Goal: Feedback & Contribution: Submit feedback/report problem

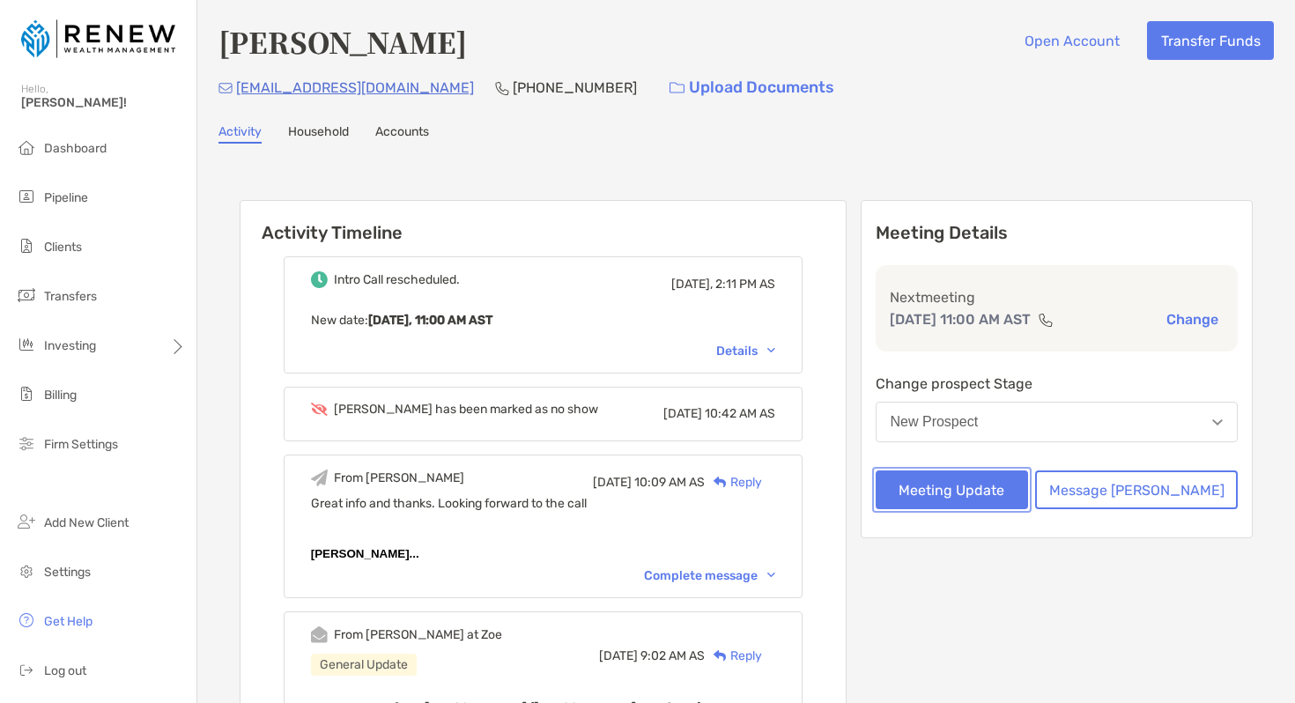
click at [1029, 494] on button "Meeting Update" at bounding box center [952, 490] width 153 height 39
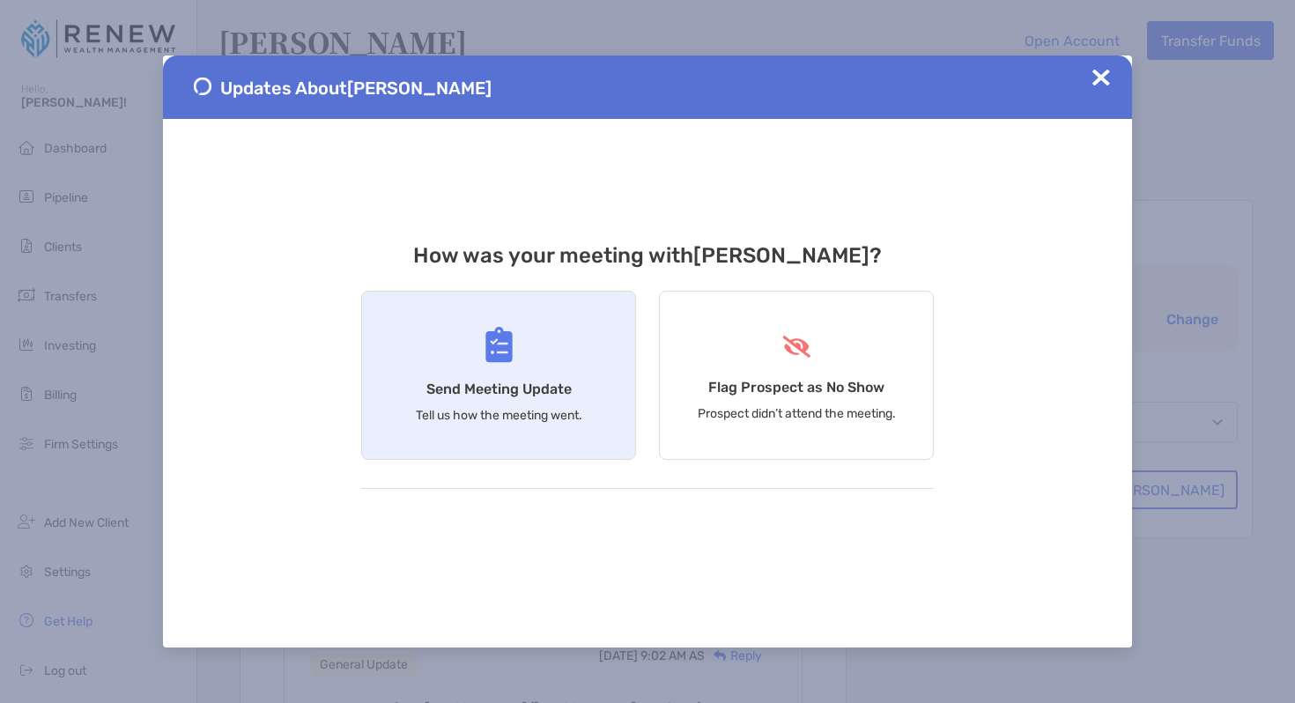
click at [587, 391] on div "Send Meeting Update Tell us how the meeting went." at bounding box center [498, 375] width 275 height 169
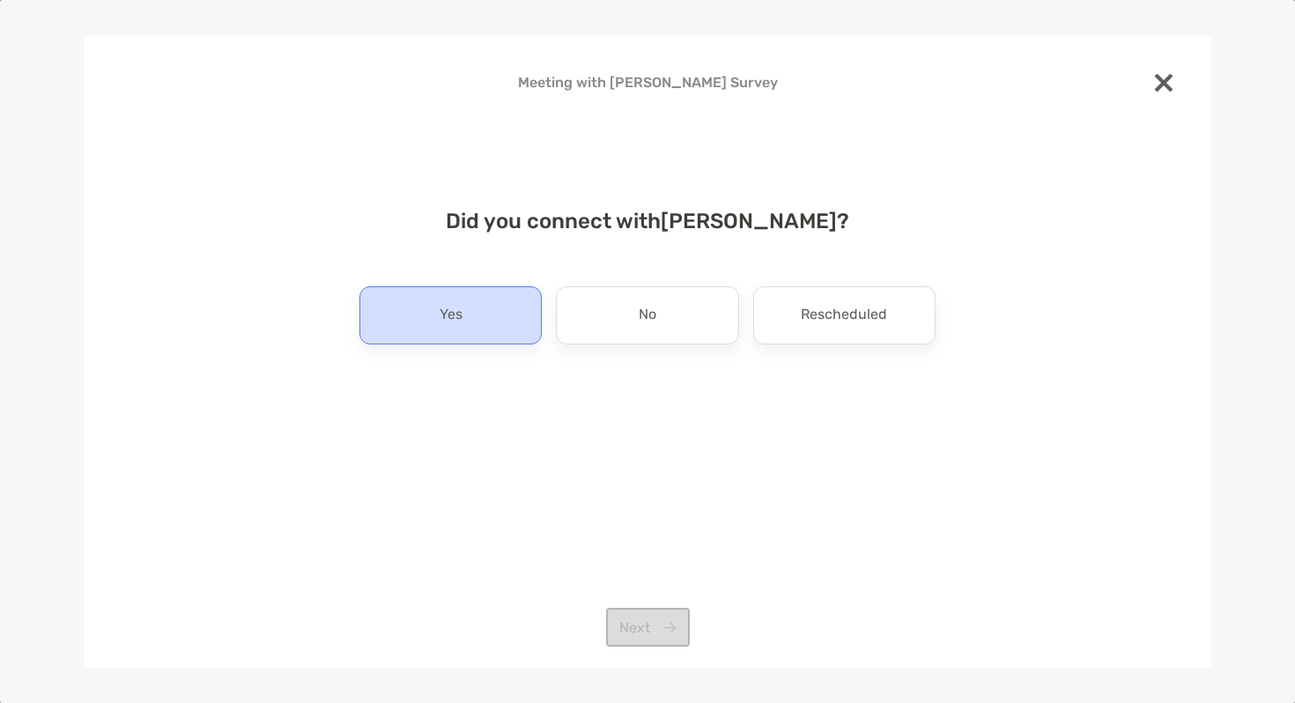
click at [504, 317] on div "Yes" at bounding box center [451, 315] width 182 height 58
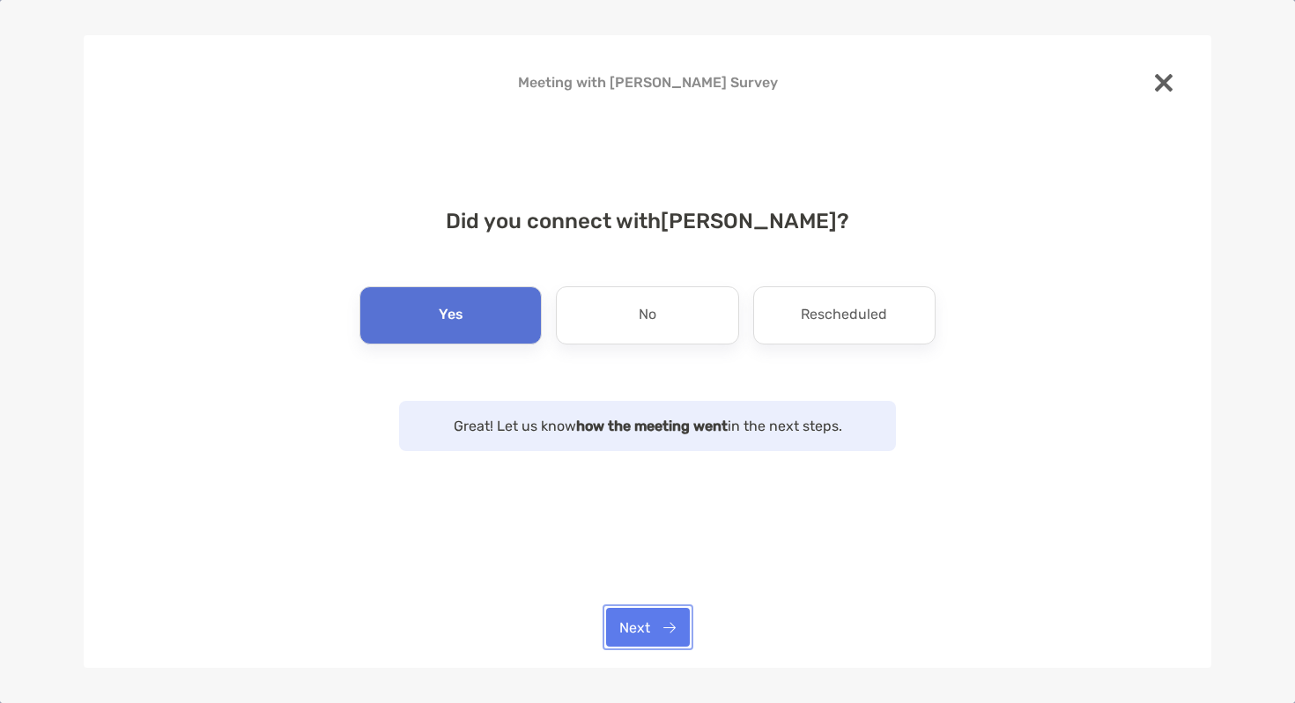
click at [661, 624] on button "Next" at bounding box center [648, 627] width 84 height 39
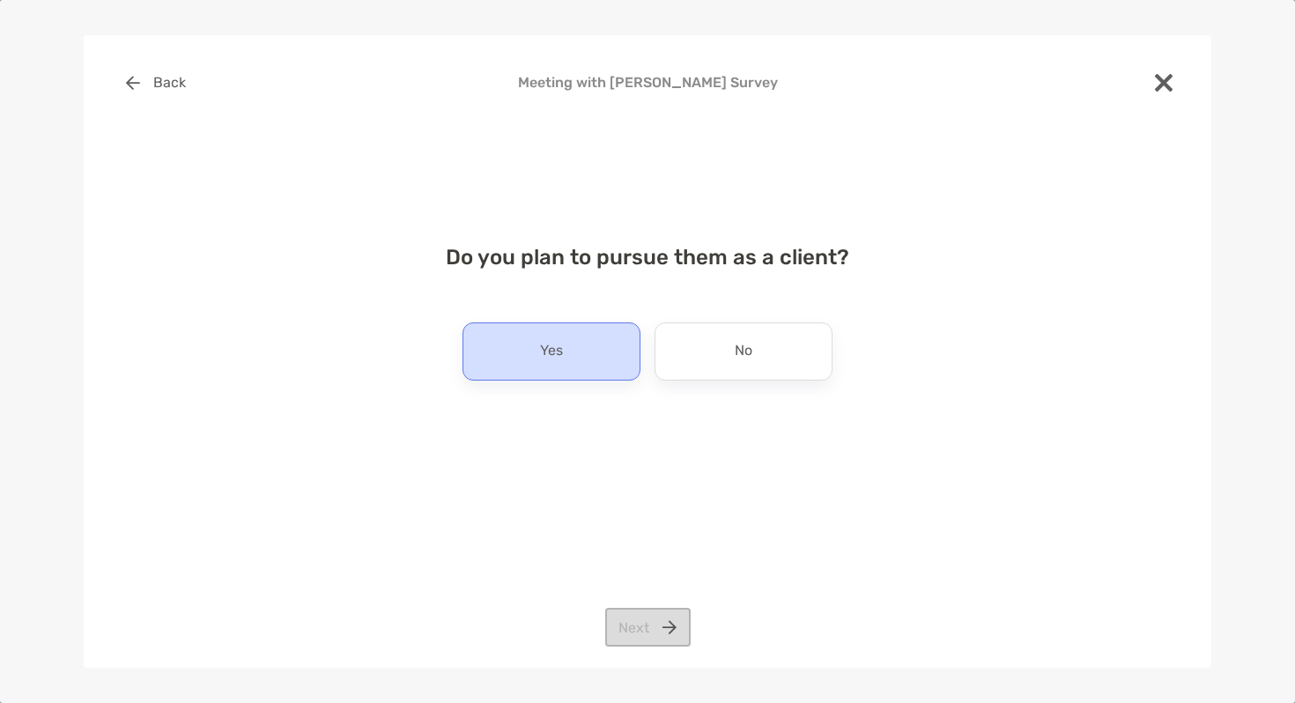
click at [587, 358] on div "Yes" at bounding box center [552, 352] width 178 height 58
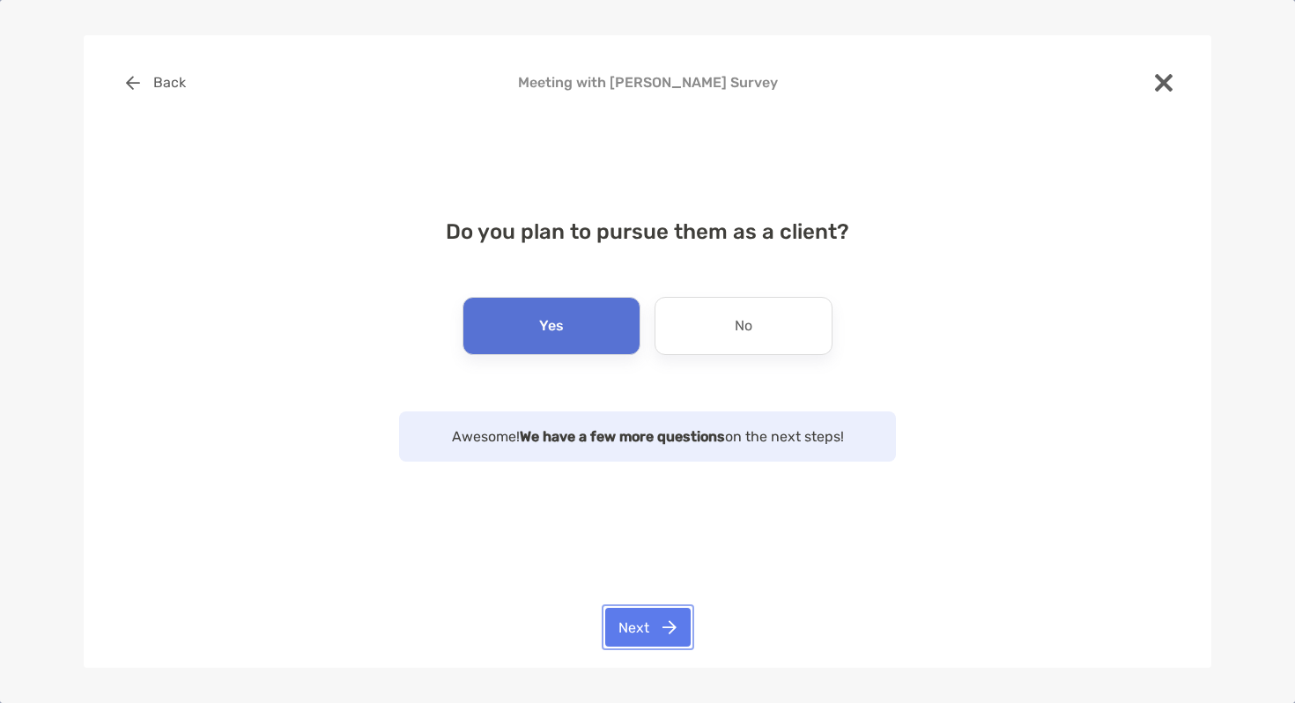
click at [642, 623] on button "Next" at bounding box center [647, 627] width 85 height 39
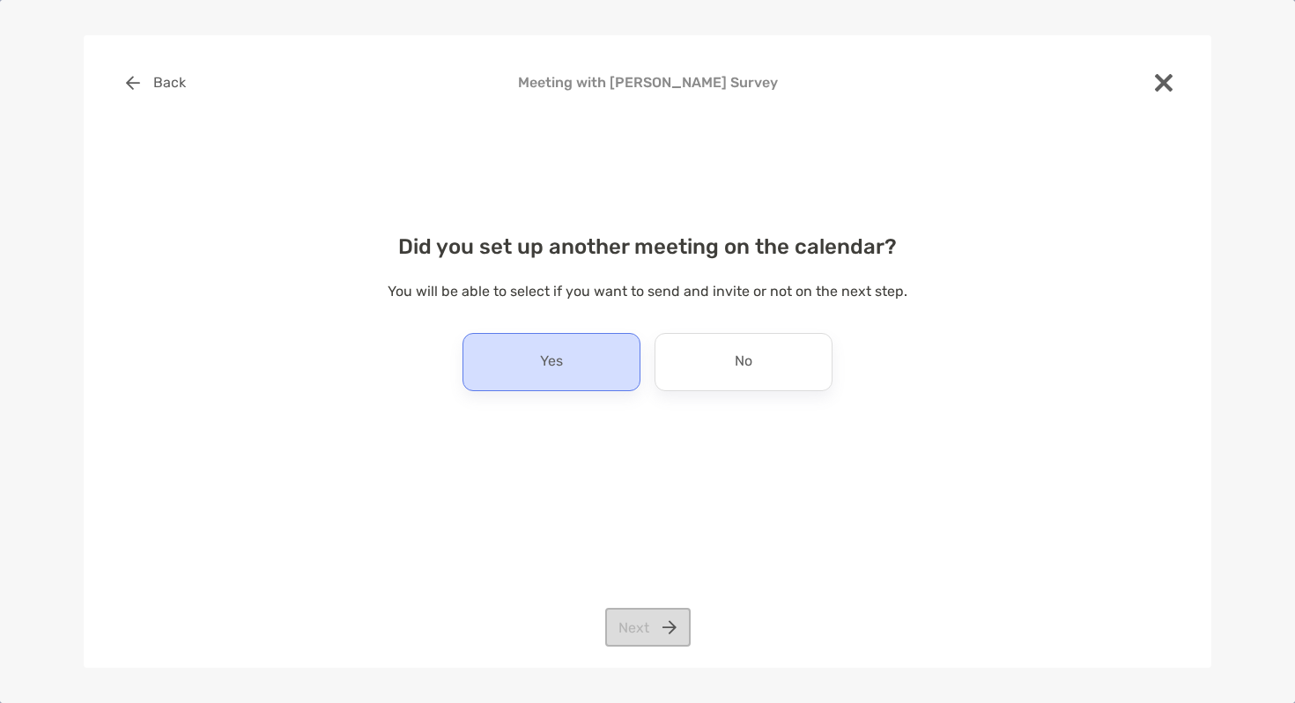
click at [562, 356] on p "Yes" at bounding box center [551, 362] width 23 height 28
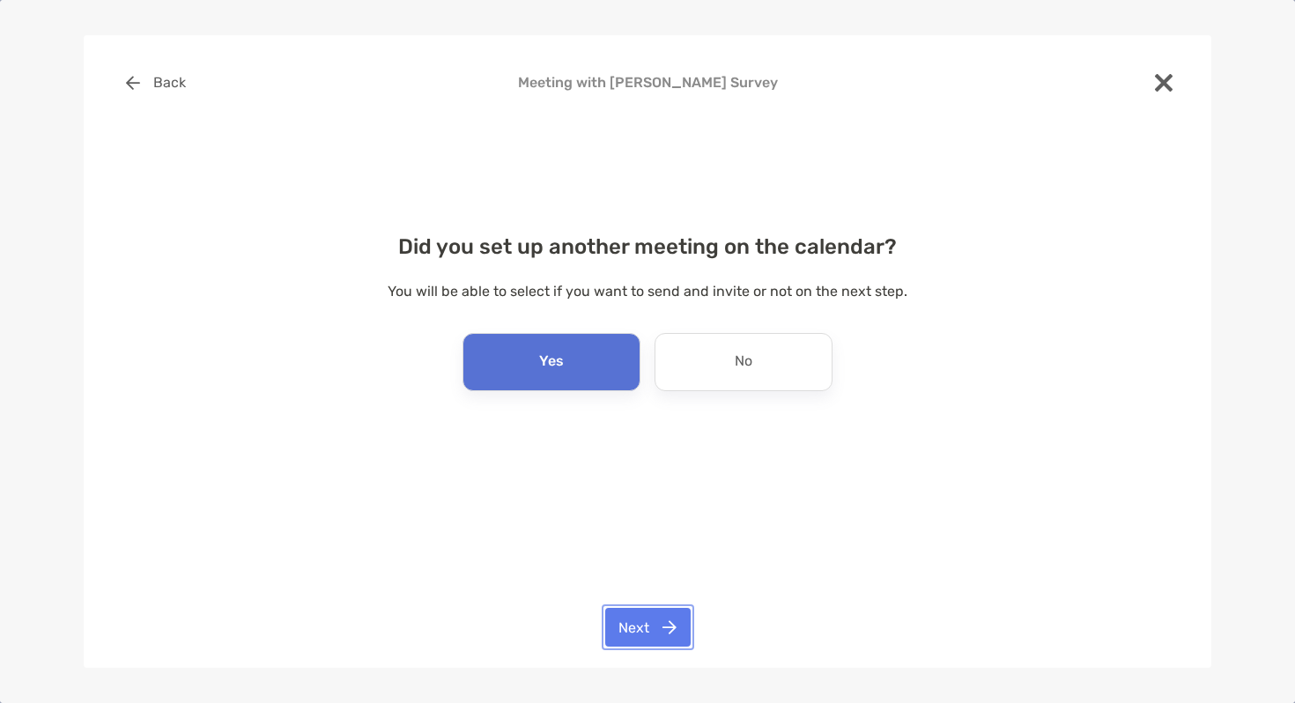
click at [660, 629] on button "Next" at bounding box center [647, 627] width 85 height 39
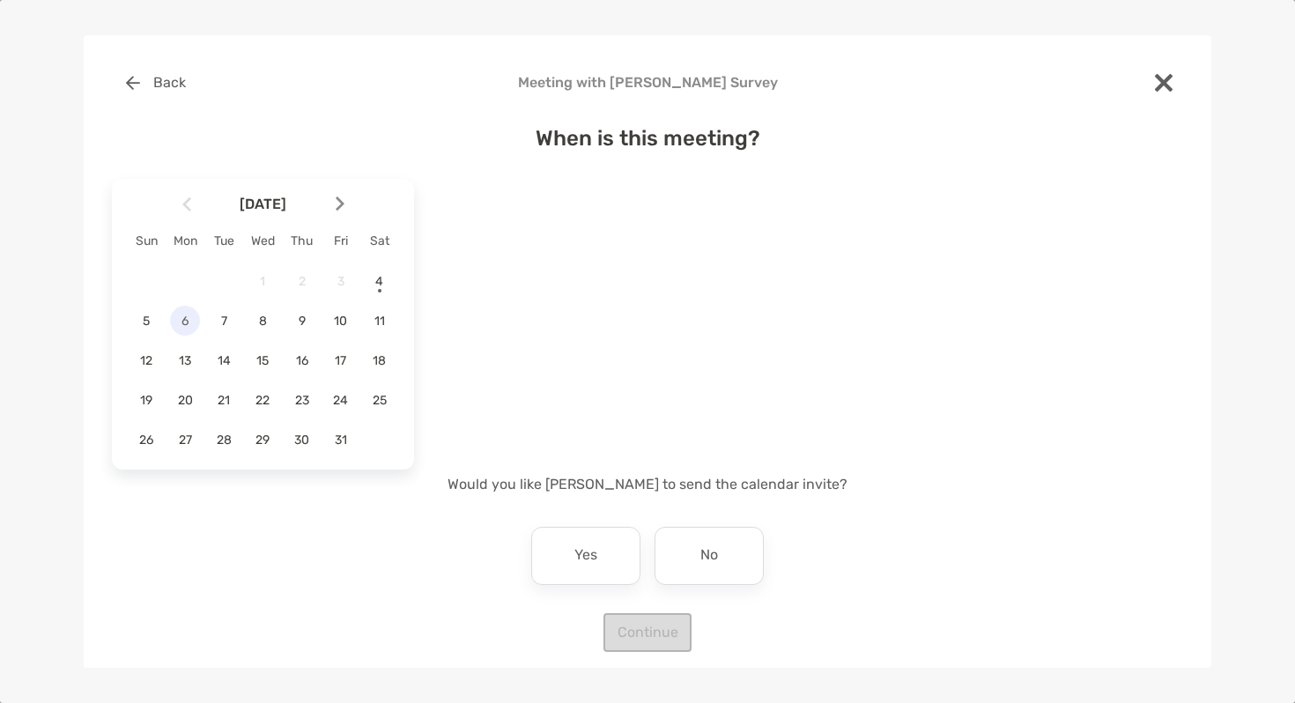
click at [189, 319] on span "6" at bounding box center [185, 321] width 30 height 15
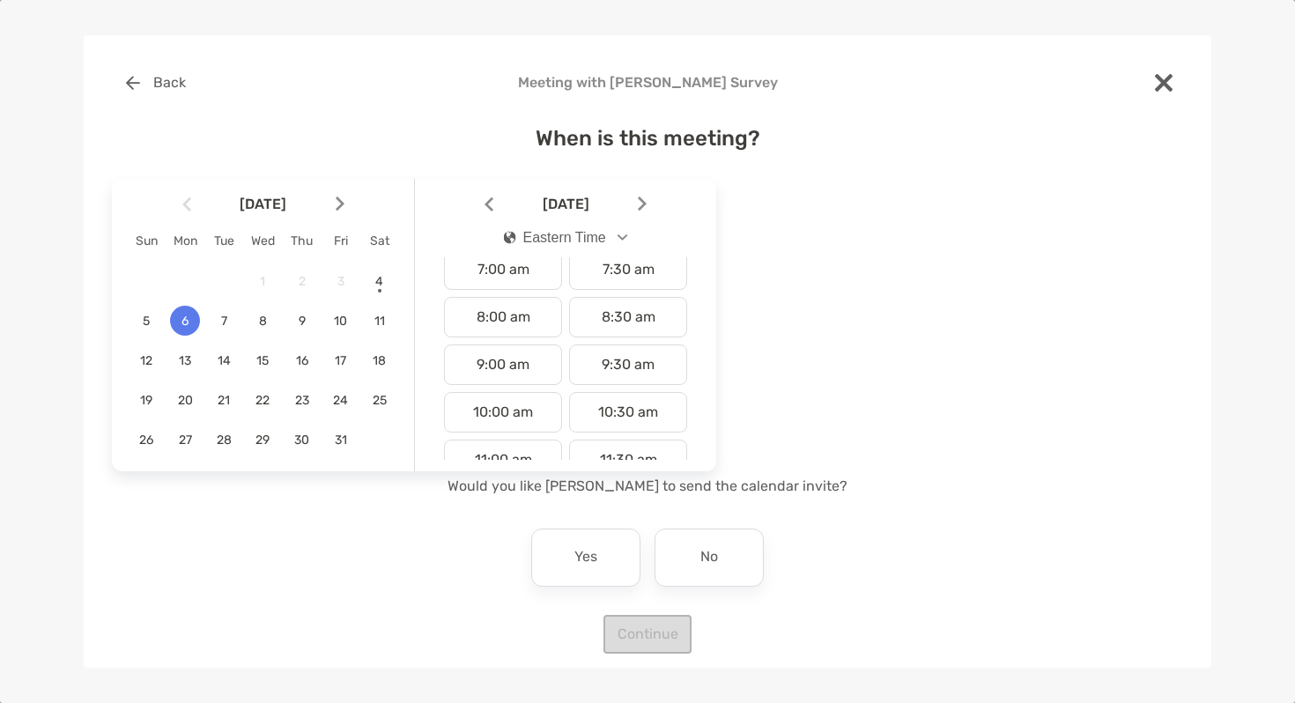
scroll to position [344, 0]
click at [528, 398] on div "10:00 am" at bounding box center [503, 410] width 118 height 41
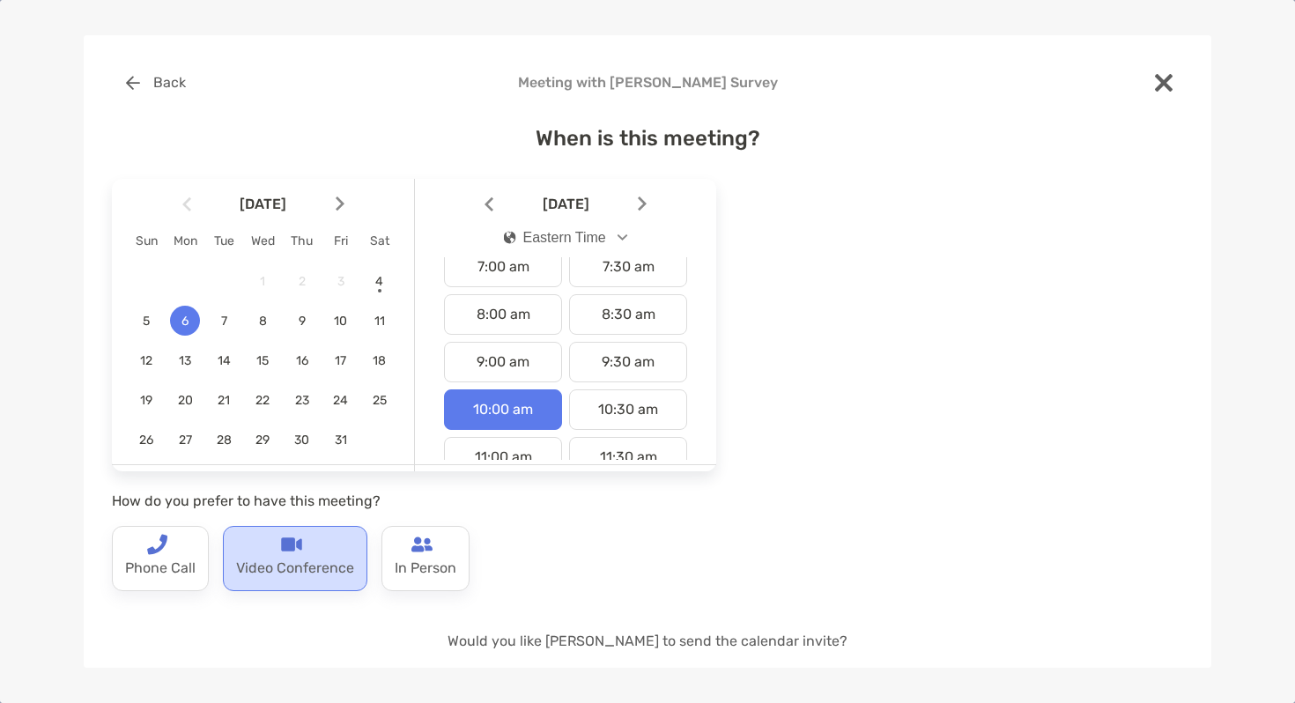
click at [305, 553] on div "Video Conference" at bounding box center [295, 558] width 145 height 65
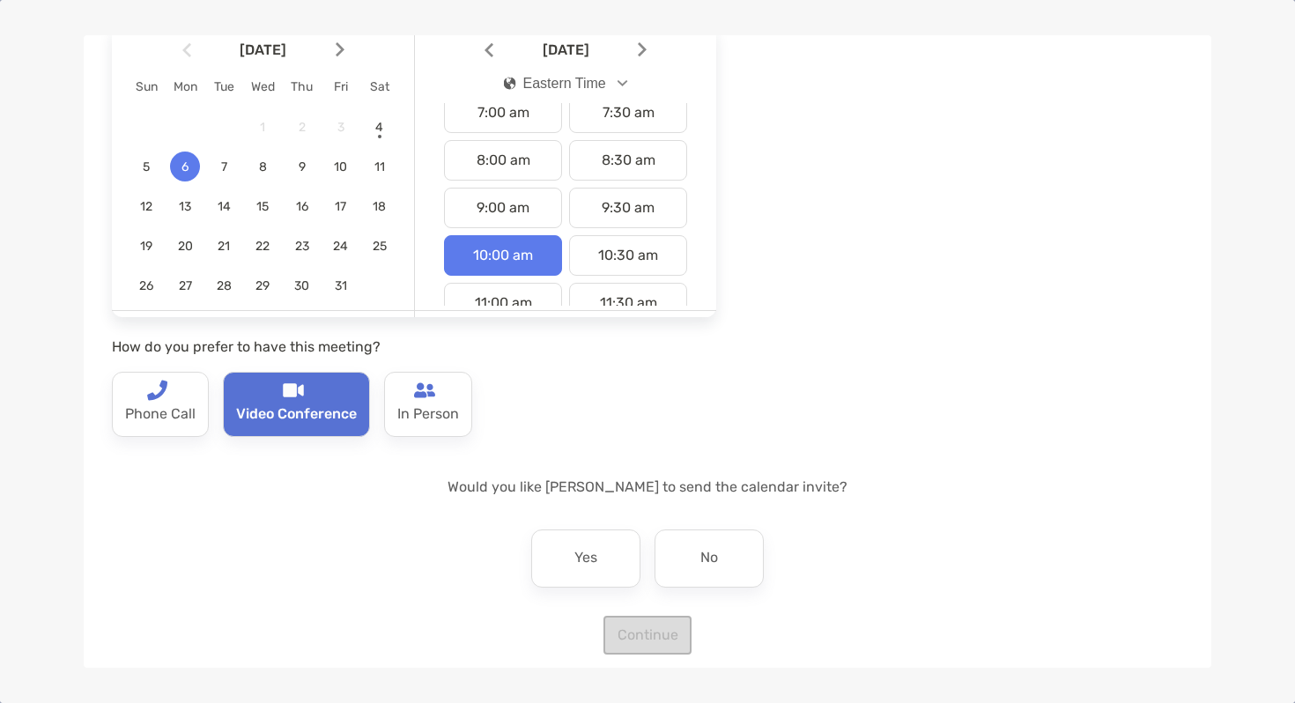
scroll to position [169, 0]
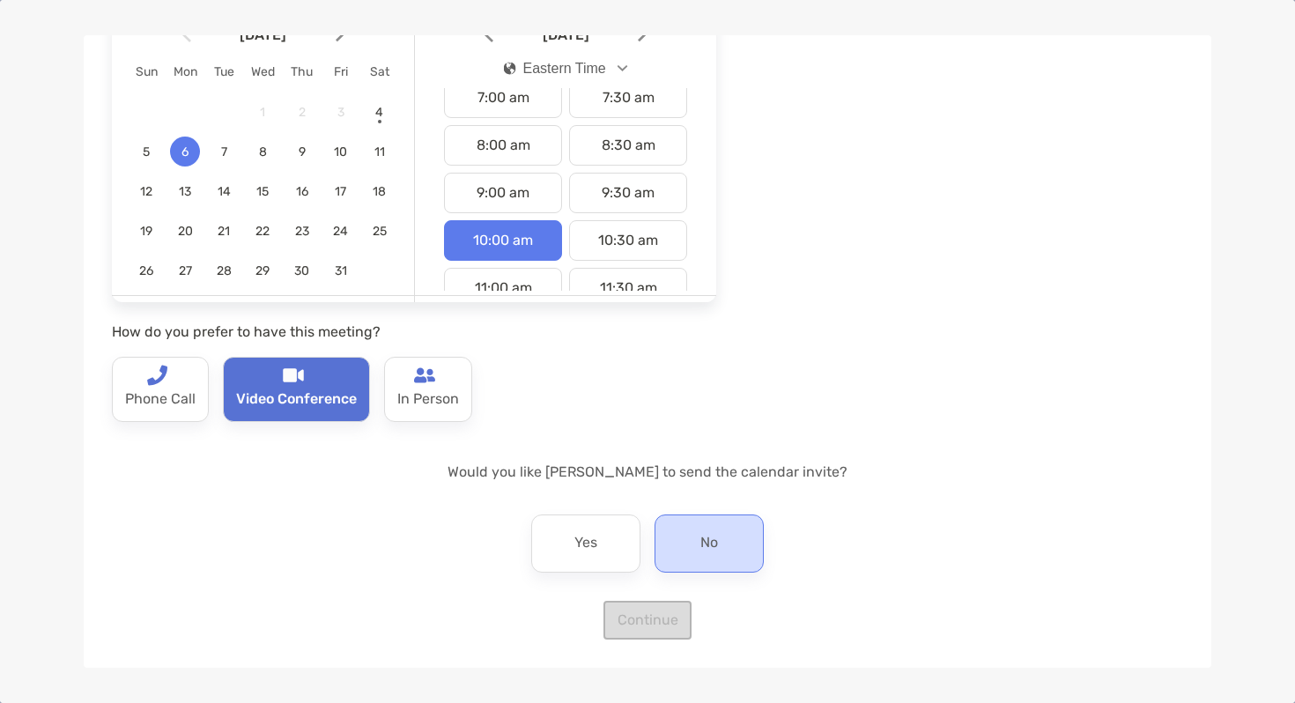
click at [745, 537] on div "No" at bounding box center [709, 544] width 109 height 58
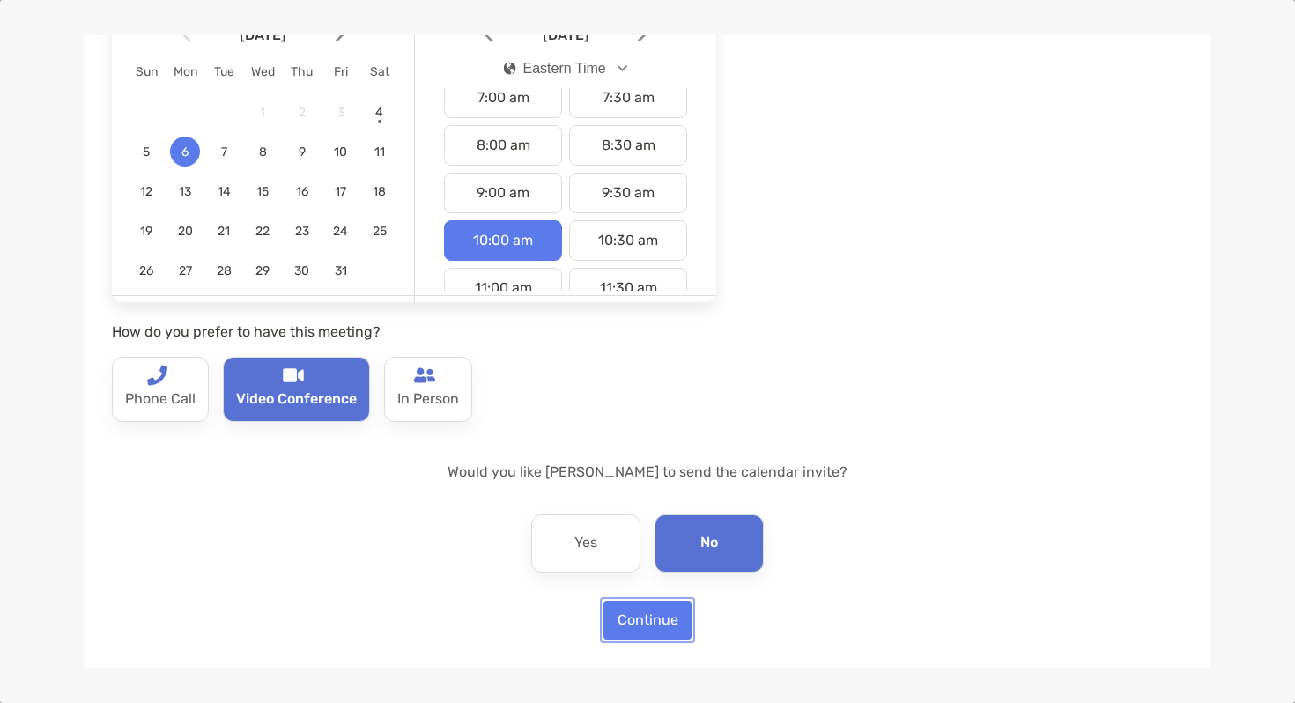
click at [662, 620] on button "Continue" at bounding box center [648, 620] width 88 height 39
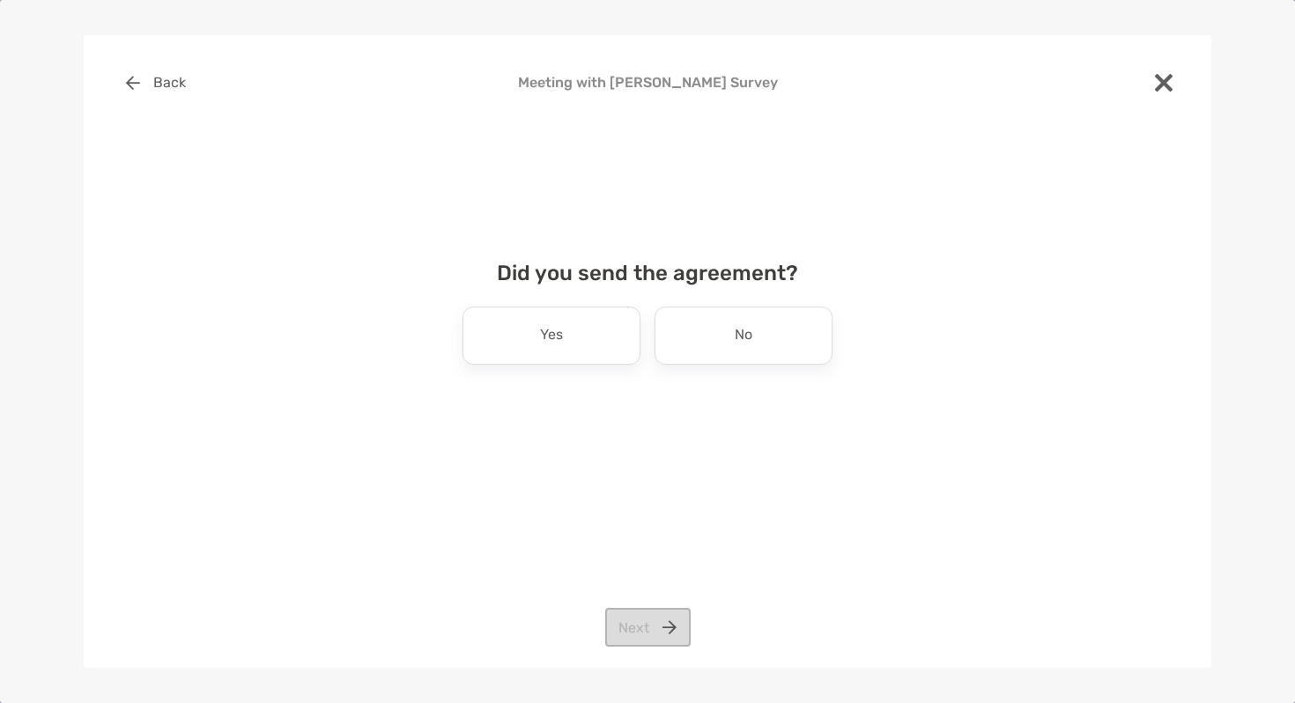
scroll to position [0, 0]
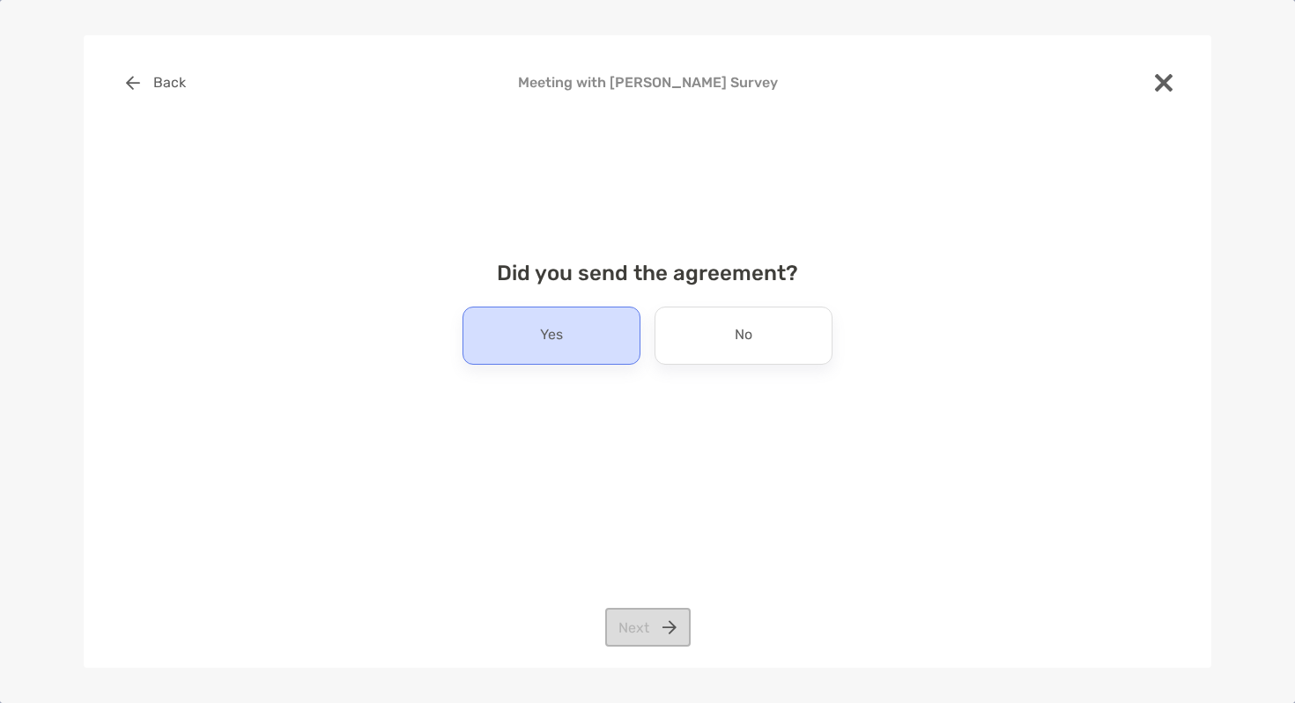
click at [551, 345] on p "Yes" at bounding box center [551, 336] width 23 height 28
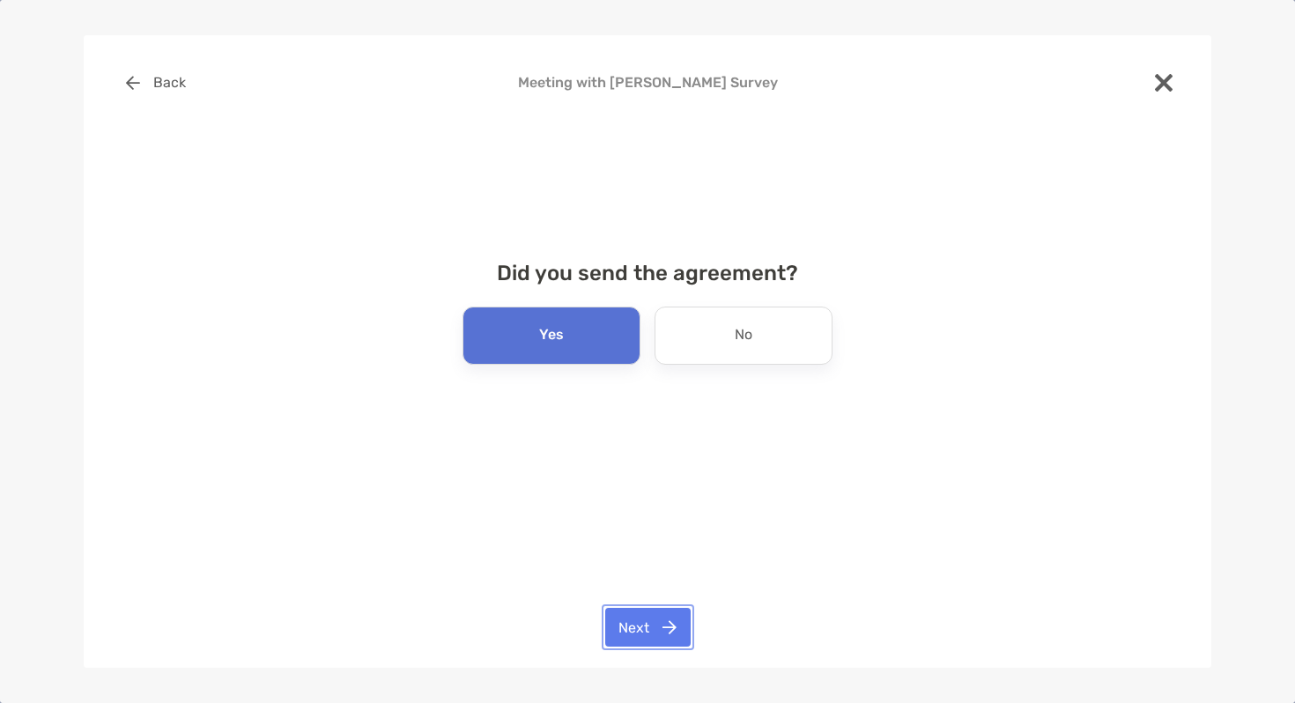
click at [661, 627] on button "Next" at bounding box center [647, 627] width 85 height 39
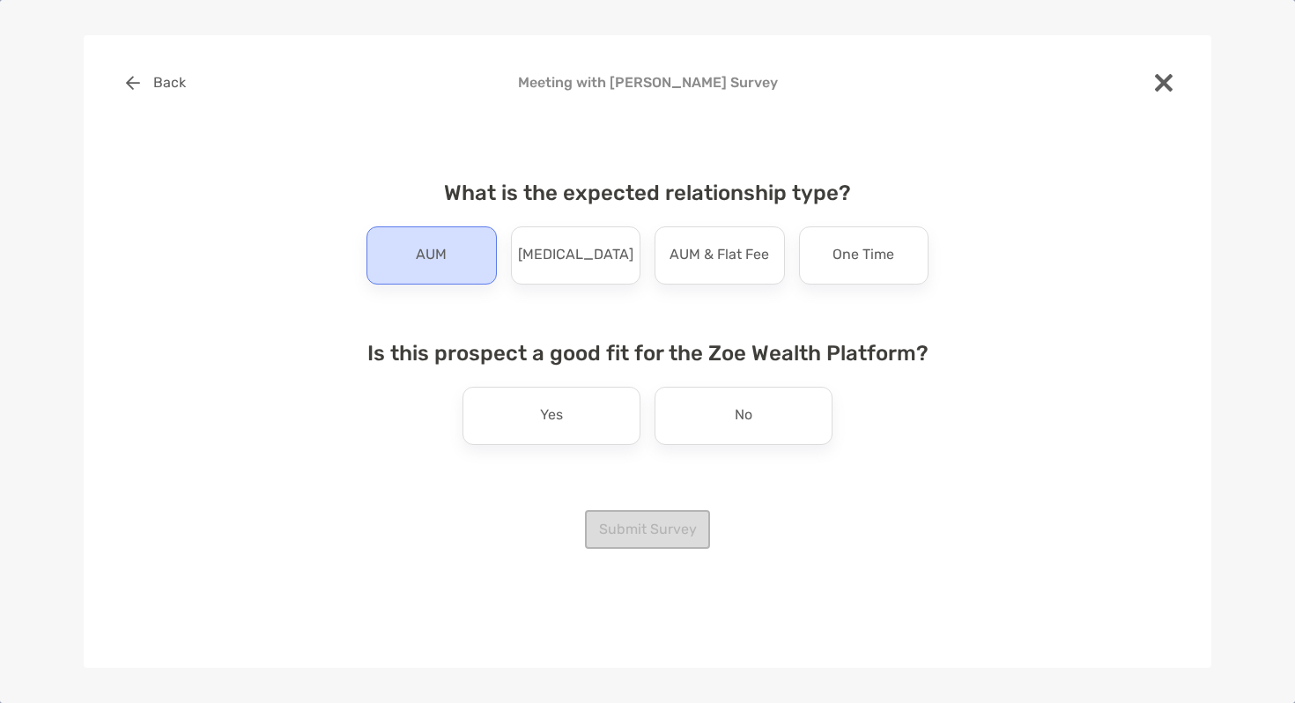
click at [452, 264] on div "AUM" at bounding box center [432, 255] width 130 height 58
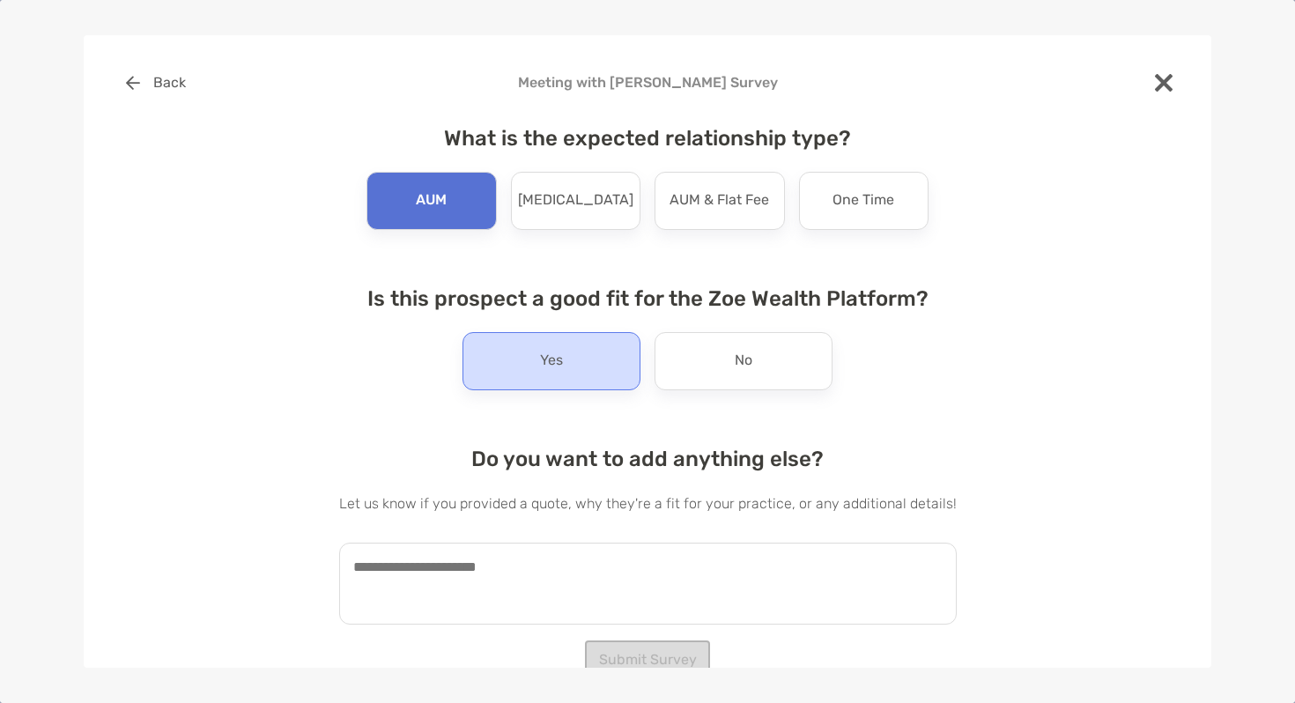
click at [545, 357] on p "Yes" at bounding box center [551, 361] width 23 height 28
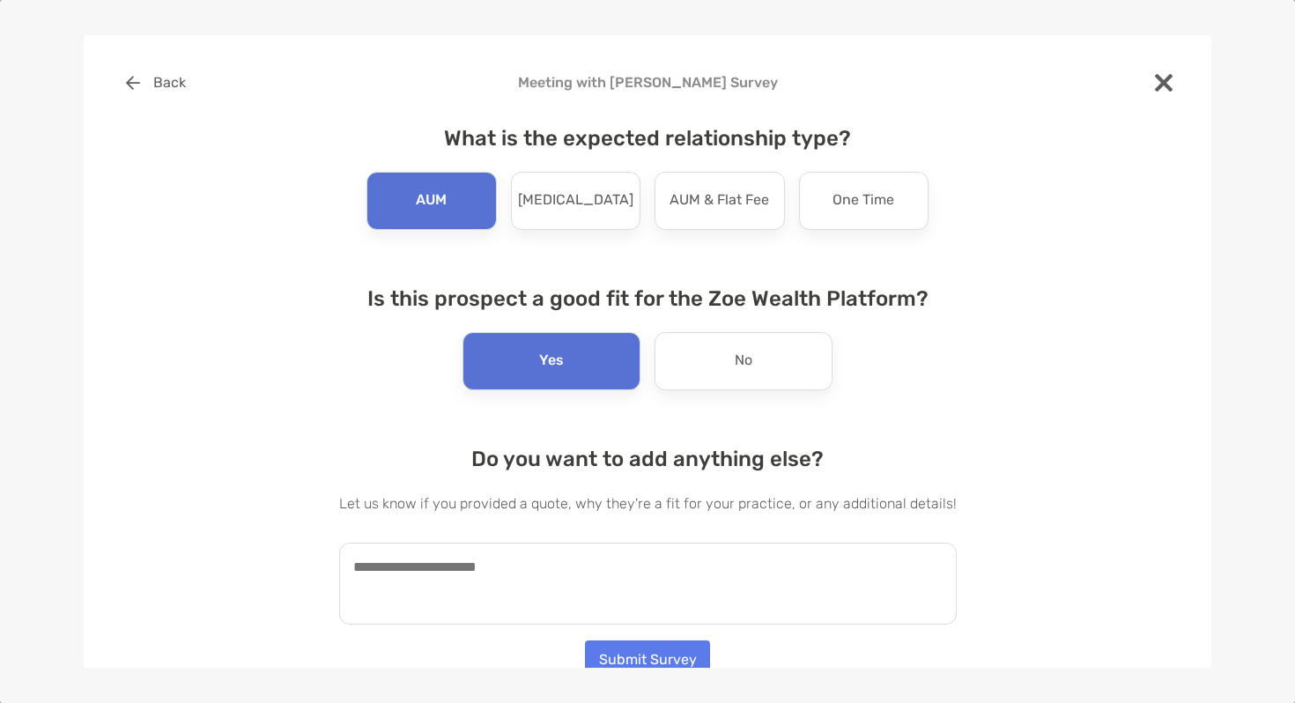
click at [549, 588] on textarea at bounding box center [648, 584] width 618 height 82
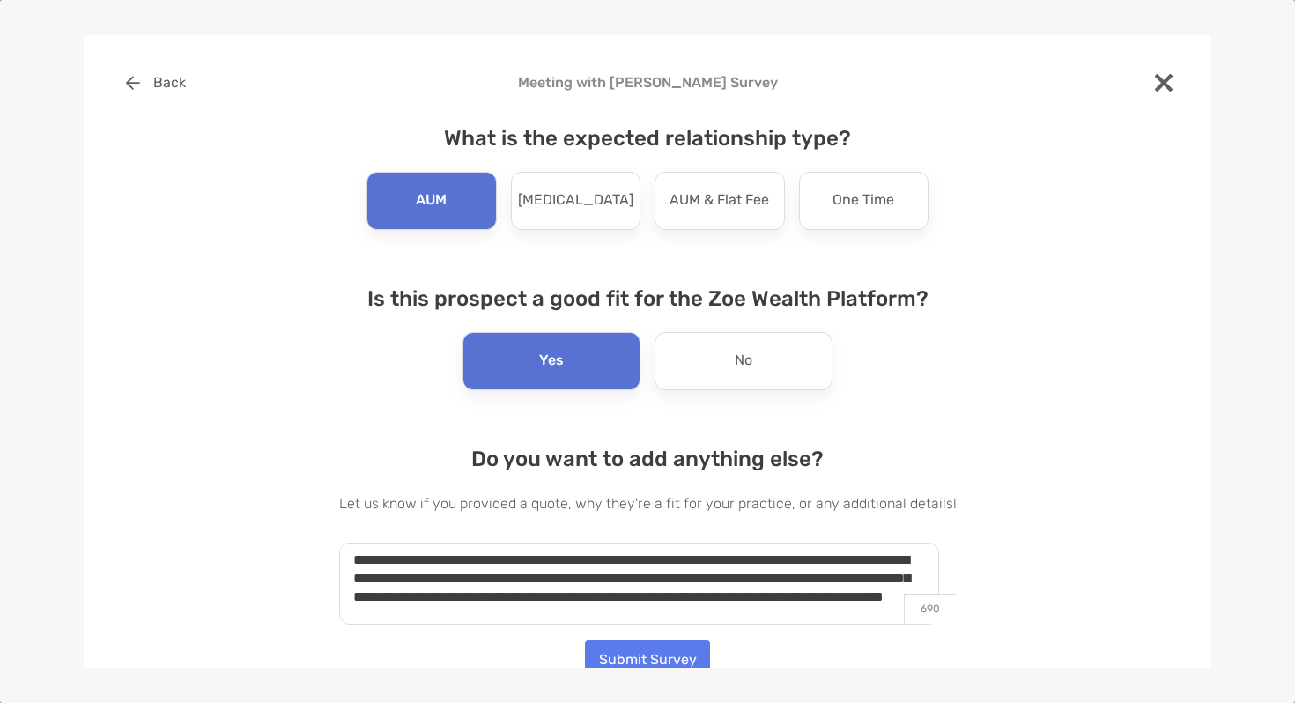
scroll to position [12, 0]
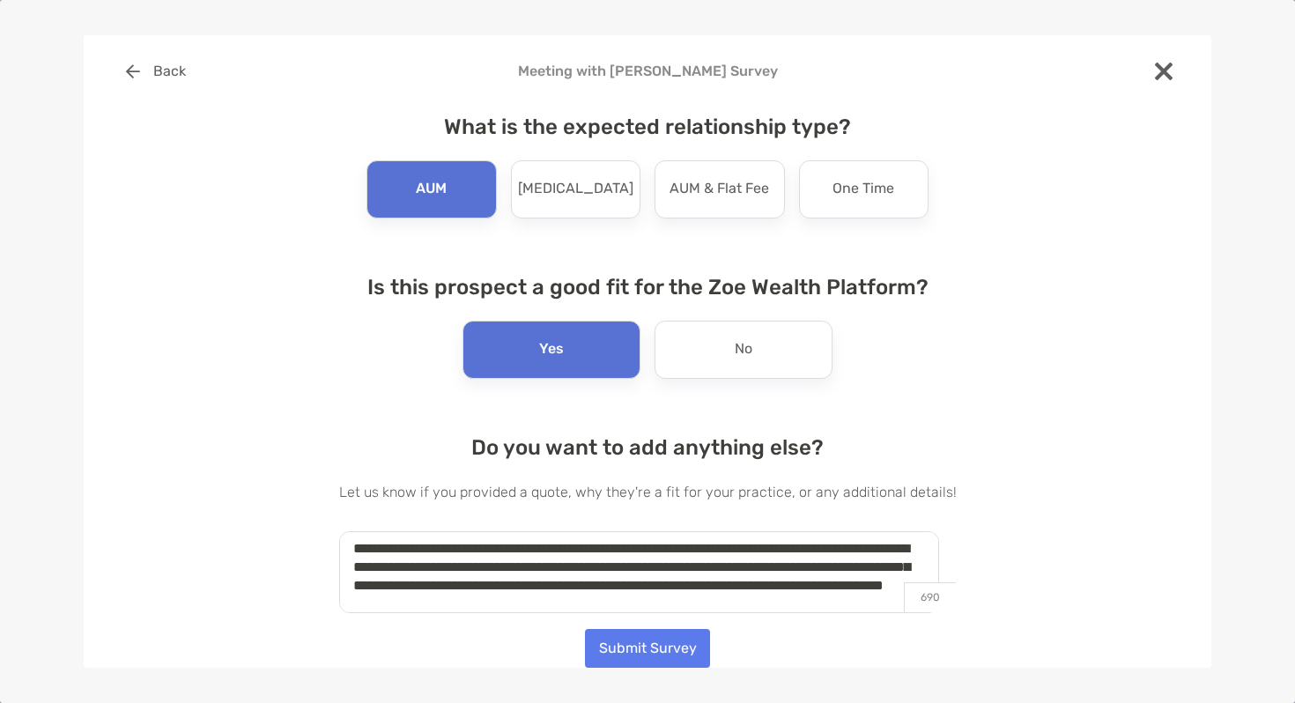
type textarea "**********"
click at [671, 643] on button "Submit Survey" at bounding box center [647, 647] width 125 height 39
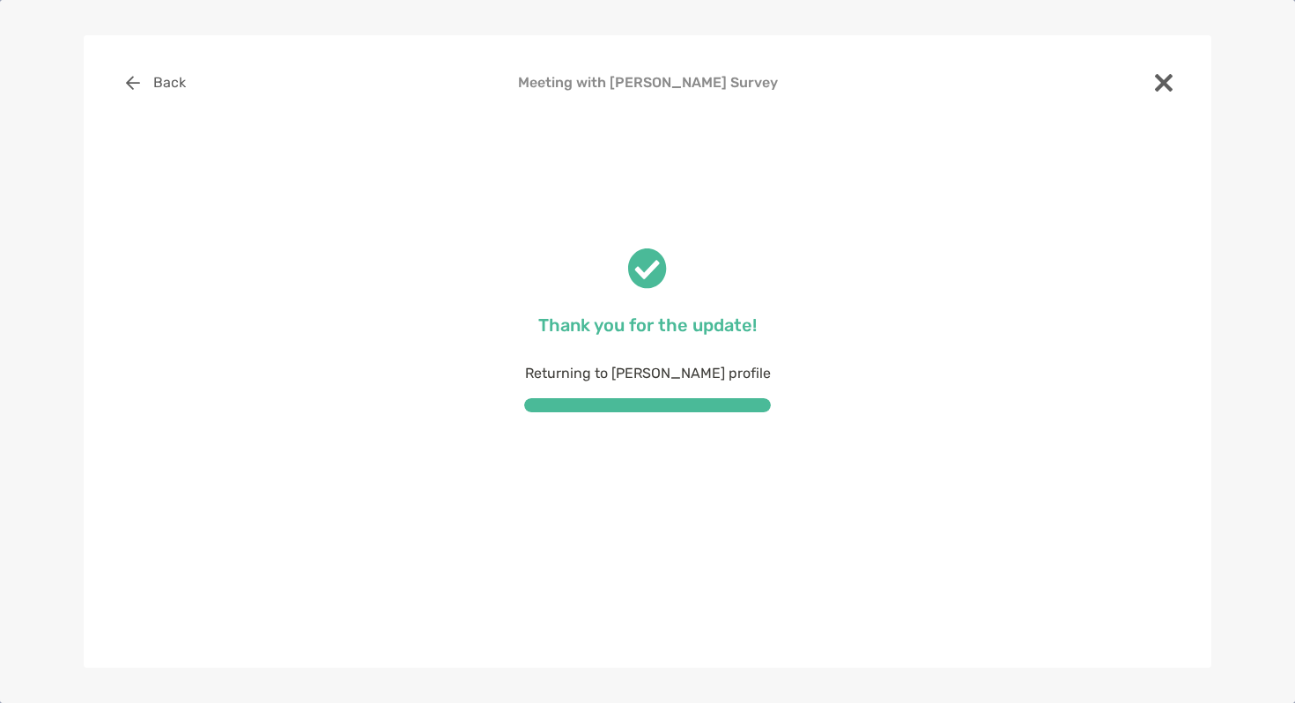
scroll to position [0, 0]
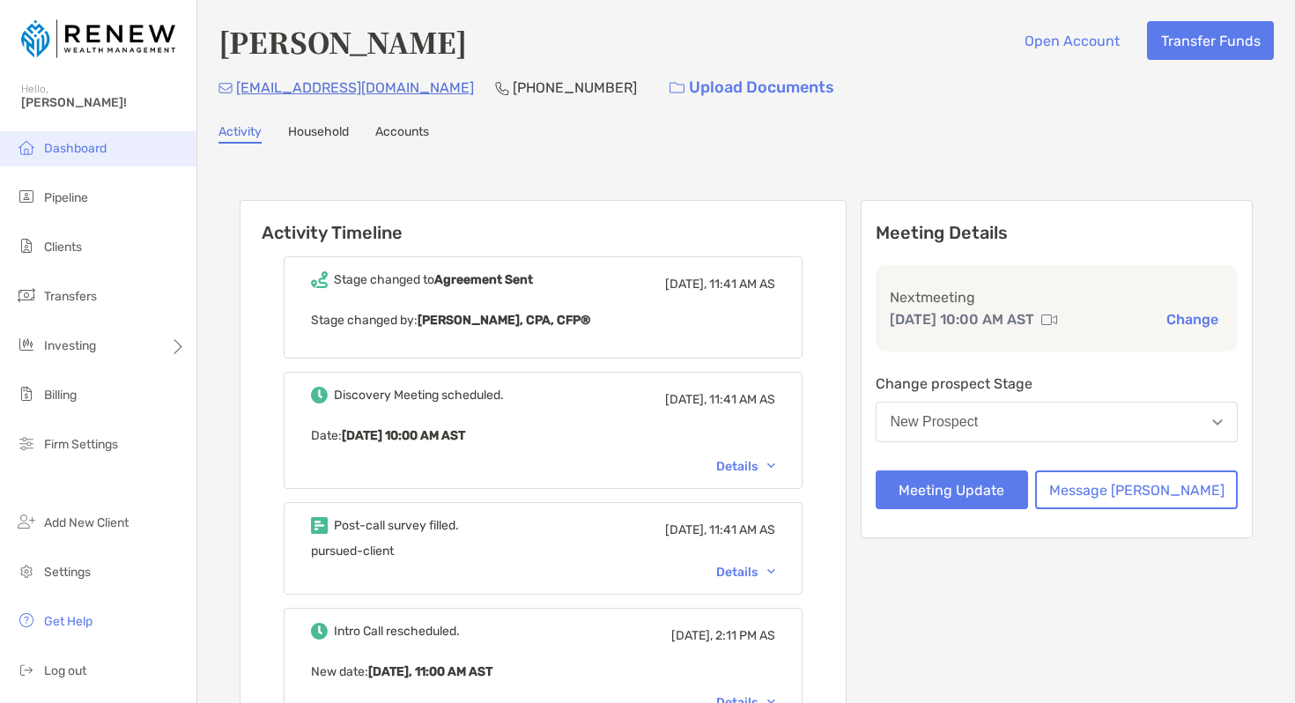
click at [81, 155] on span "Dashboard" at bounding box center [75, 148] width 63 height 15
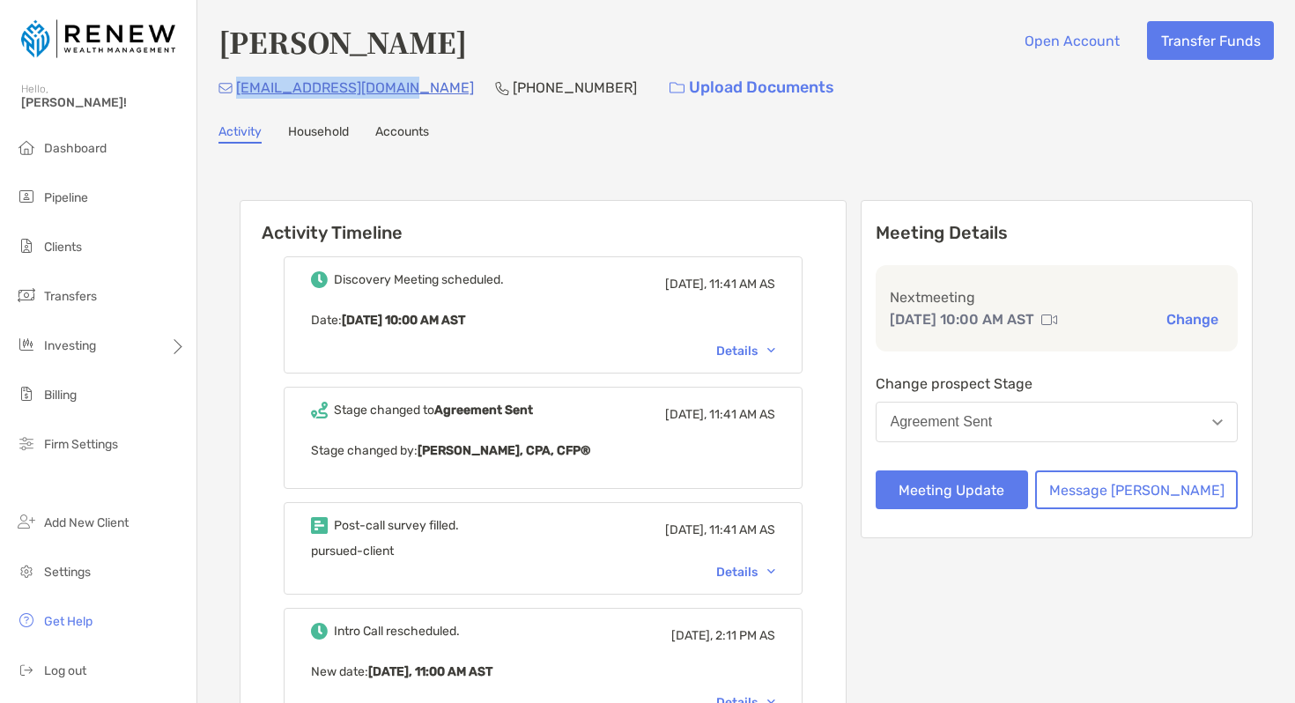
drag, startPoint x: 418, startPoint y: 89, endPoint x: 240, endPoint y: 88, distance: 178.0
click at [240, 88] on div "[EMAIL_ADDRESS][DOMAIN_NAME] [PHONE_NUMBER] Upload Documents" at bounding box center [747, 88] width 1056 height 38
copy p "[EMAIL_ADDRESS][DOMAIN_NAME]"
